Goal: Find specific page/section: Find specific page/section

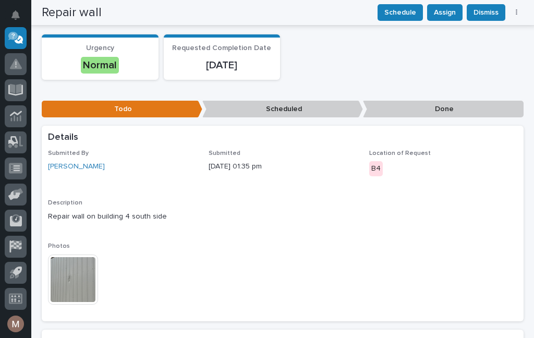
scroll to position [108, 0]
